Goal: Transaction & Acquisition: Purchase product/service

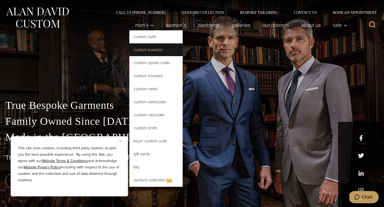
click at [147, 49] on link "Custom Tuxedos" at bounding box center [155, 49] width 53 height 13
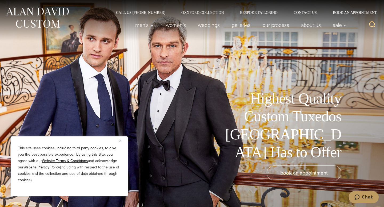
click at [120, 139] on button "Close" at bounding box center [122, 141] width 6 height 6
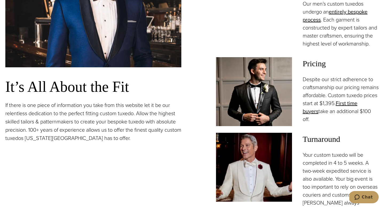
scroll to position [354, 0]
